Goal: Information Seeking & Learning: Learn about a topic

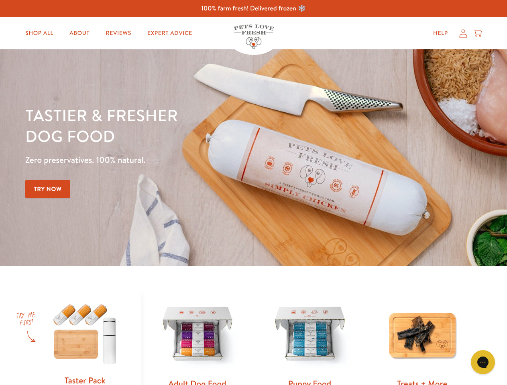
click at [253, 193] on div "Tastier & fresher dog food Zero preservatives. 100% natural. Try Now" at bounding box center [177, 158] width 304 height 106
click at [483, 362] on icon "Open gorgias live chat" at bounding box center [483, 362] width 8 height 8
